Goal: Find specific page/section: Find specific page/section

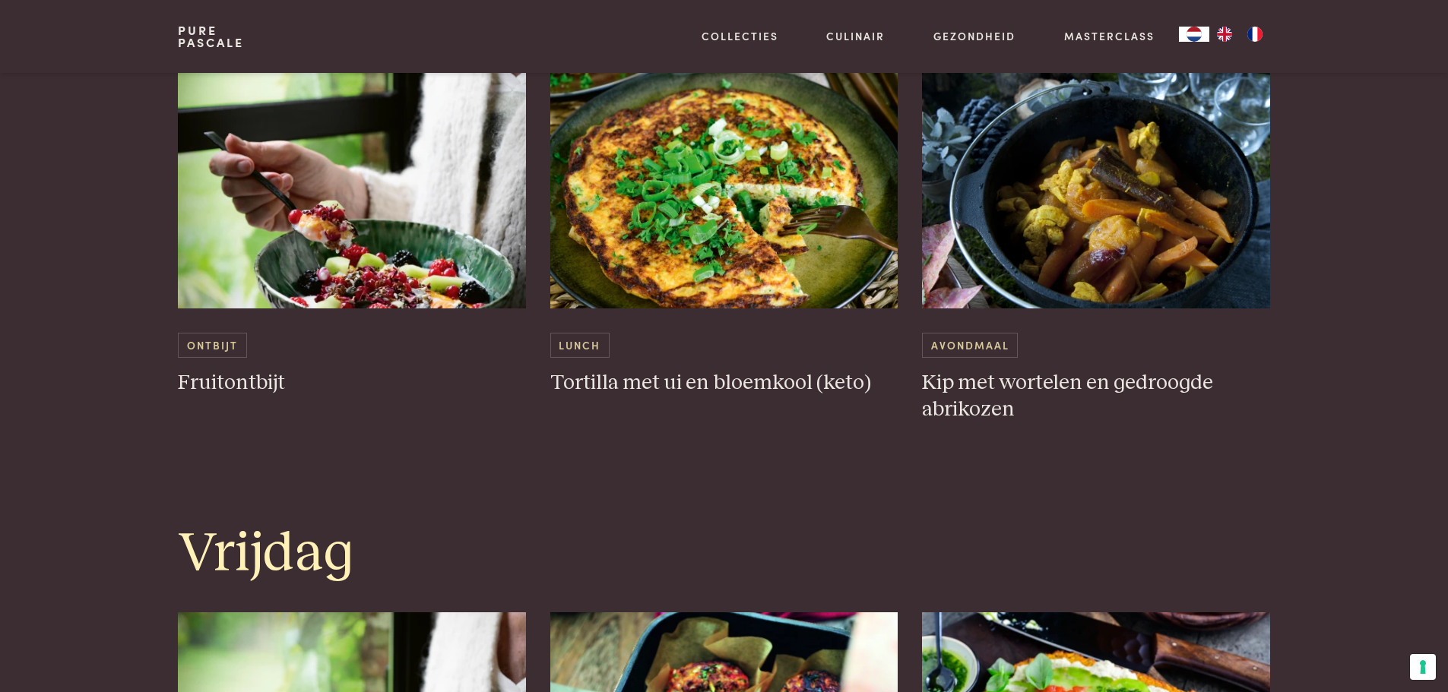
scroll to position [2812, 0]
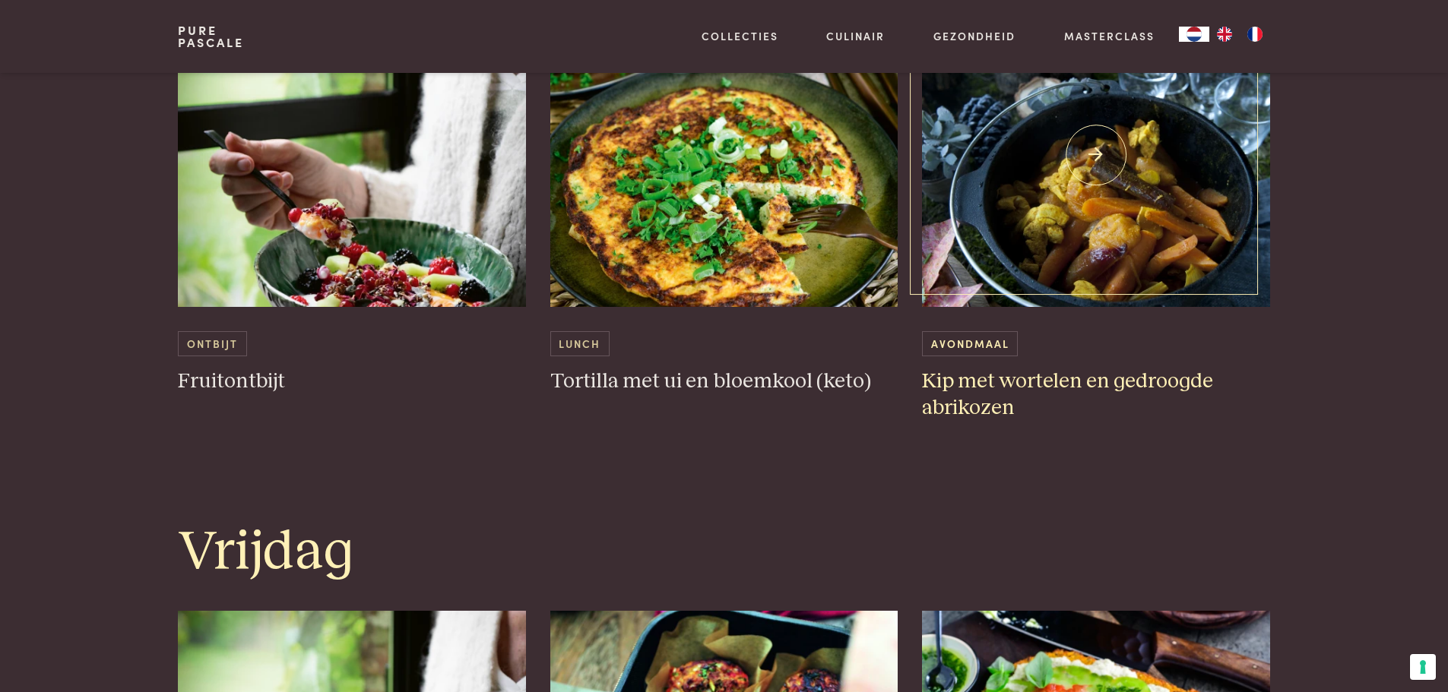
click at [1018, 255] on img at bounding box center [1096, 155] width 348 height 304
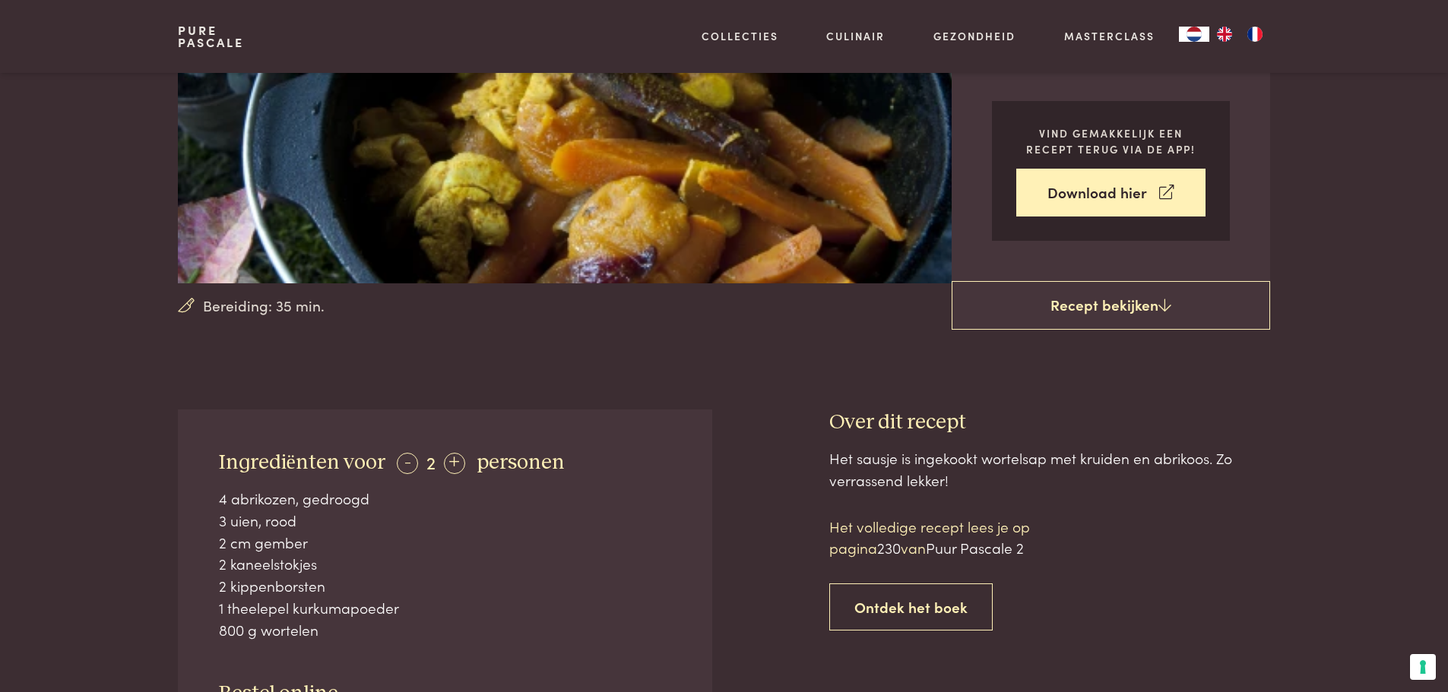
scroll to position [304, 0]
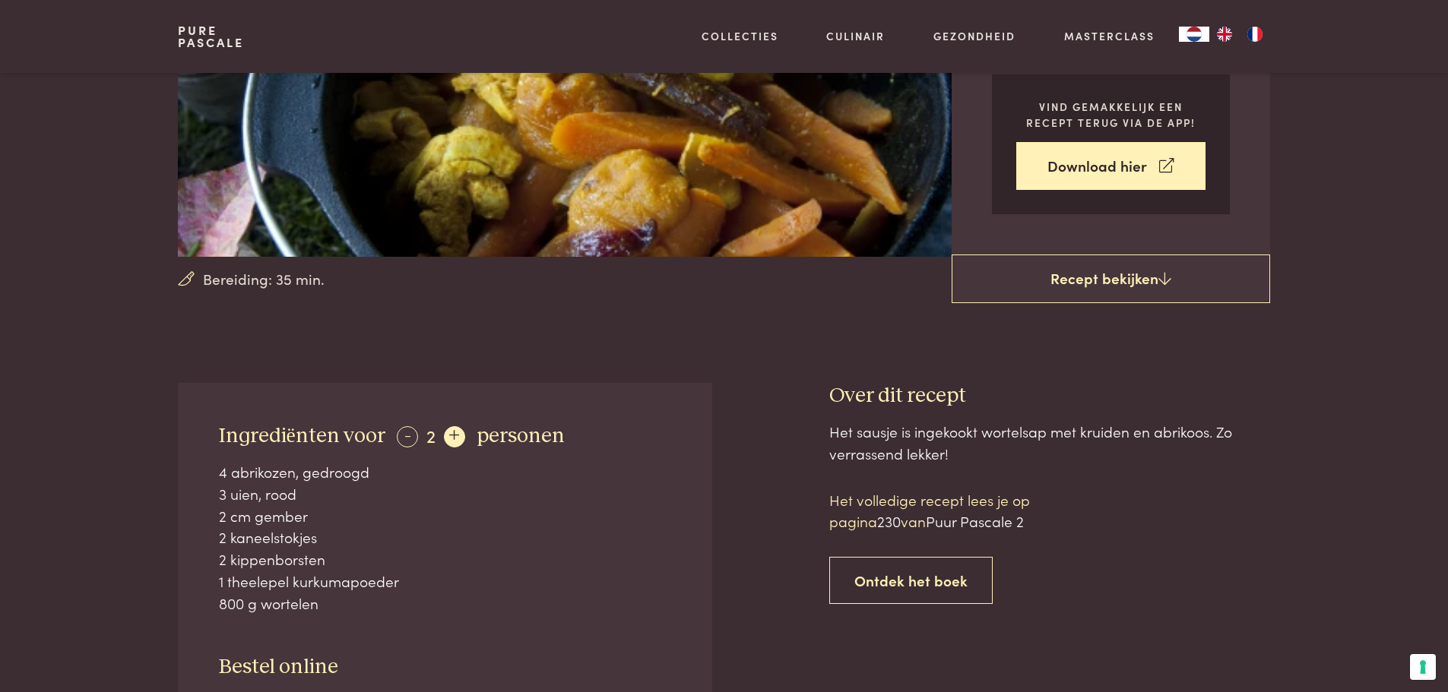
click at [452, 436] on div "+" at bounding box center [454, 436] width 21 height 21
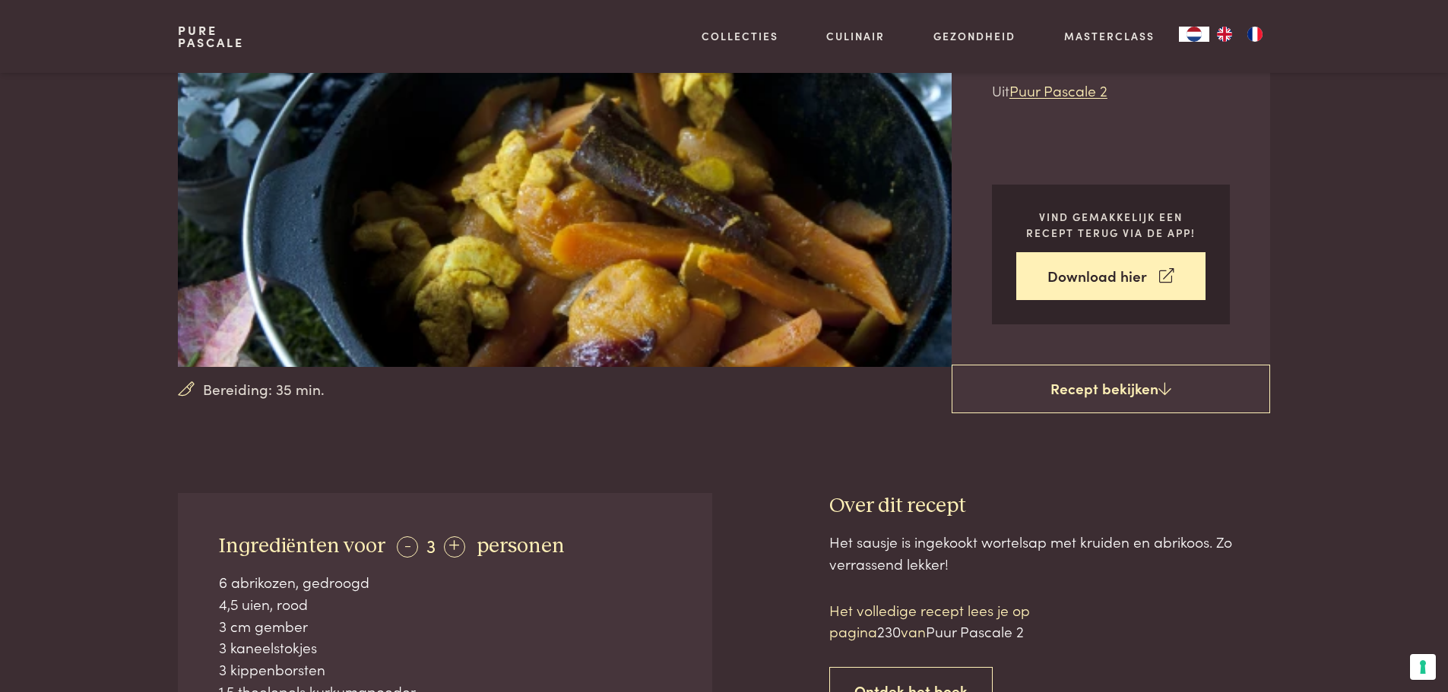
scroll to position [0, 0]
